Goal: Book appointment/travel/reservation

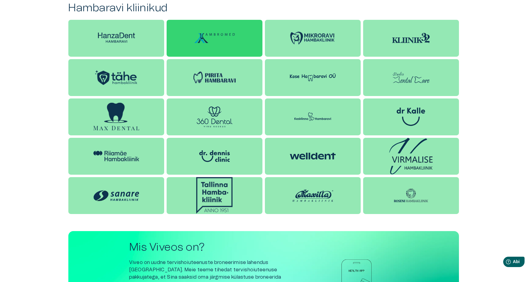
scroll to position [558, 0]
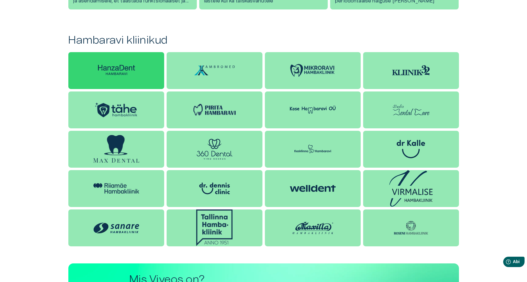
click at [122, 68] on img at bounding box center [116, 70] width 46 height 14
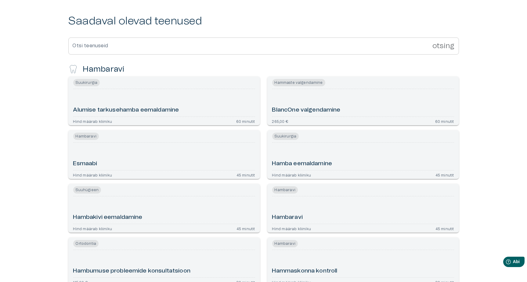
scroll to position [152, 0]
click at [91, 135] on font "Hambaravi" at bounding box center [86, 136] width 21 height 4
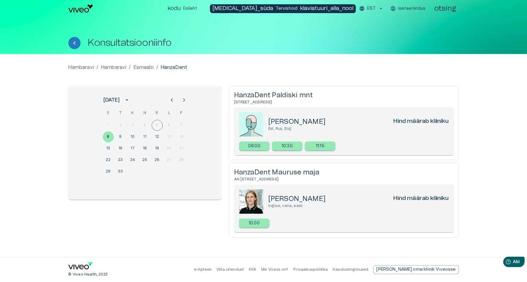
scroll to position [152, 0]
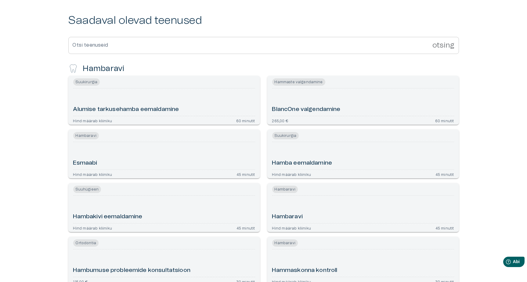
scroll to position [558, 0]
